Goal: Obtain resource: Download file/media

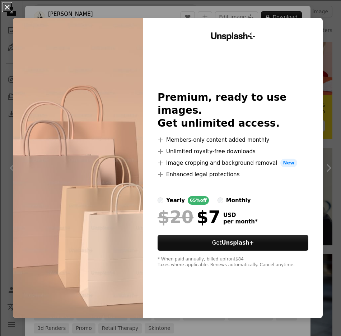
click at [8, 10] on button "An X shape" at bounding box center [7, 7] width 9 height 9
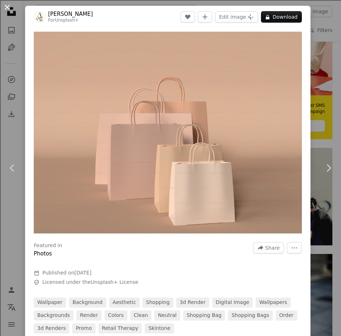
click at [5, 6] on button "An X shape" at bounding box center [7, 7] width 9 height 9
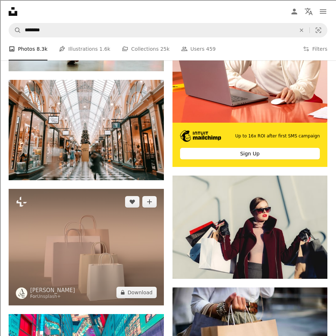
click at [137, 225] on img at bounding box center [86, 247] width 155 height 116
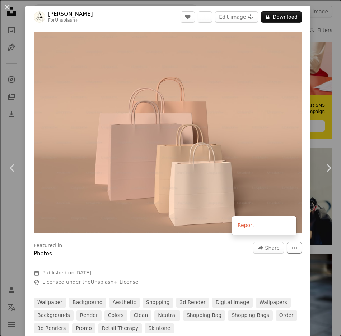
click at [287, 246] on button "More Actions" at bounding box center [294, 247] width 15 height 11
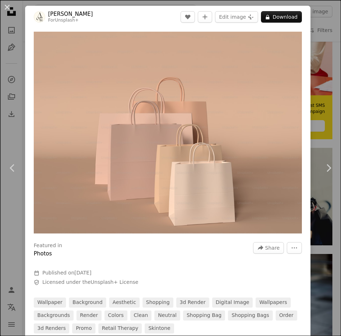
click at [173, 246] on dialog "An X shape Chevron left Chevron right [PERSON_NAME] For Unsplash+ A heart A plu…" at bounding box center [170, 168] width 341 height 336
click at [202, 19] on icon "A plus sign" at bounding box center [205, 17] width 6 height 6
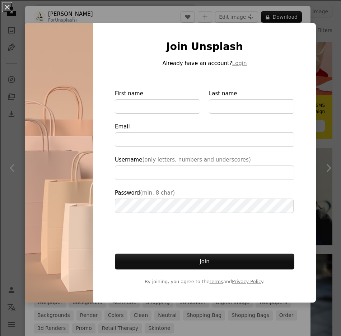
click at [68, 40] on img at bounding box center [59, 162] width 68 height 279
type input "**********"
click at [11, 11] on button "An X shape" at bounding box center [7, 7] width 9 height 9
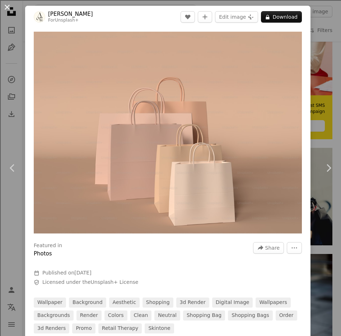
click at [3, 8] on button "An X shape" at bounding box center [7, 7] width 9 height 9
